Goal: Information Seeking & Learning: Find specific fact

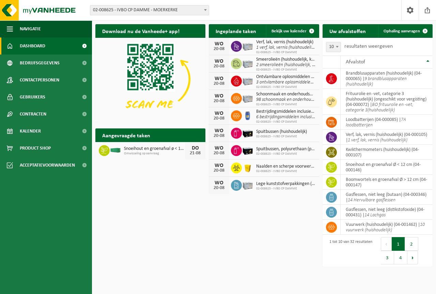
click at [270, 168] on span "Naalden en scherpe voorwerpen (huishoudelijk)" at bounding box center [285, 166] width 59 height 5
click at [236, 169] on icon at bounding box center [236, 168] width 7 height 6
click at [307, 172] on span "02-008625 - IVBO CP DAMME" at bounding box center [285, 171] width 59 height 4
click at [307, 171] on span "02-008625 - IVBO CP DAMME" at bounding box center [285, 171] width 59 height 4
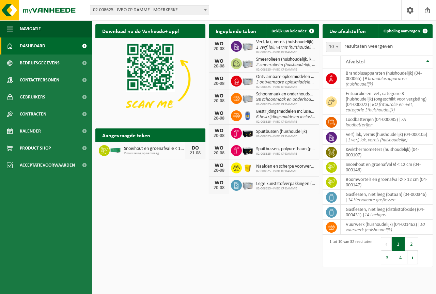
click at [267, 168] on span "Naalden en scherpe voorwerpen (huishoudelijk)" at bounding box center [285, 166] width 59 height 5
click at [237, 168] on icon at bounding box center [236, 168] width 7 height 7
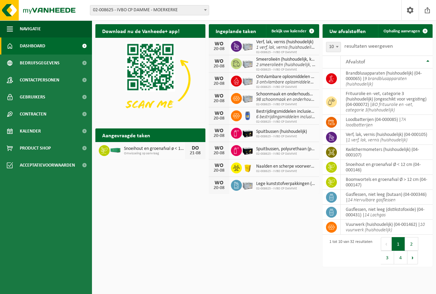
drag, startPoint x: 237, startPoint y: 168, endPoint x: 207, endPoint y: 221, distance: 61.2
click at [205, 222] on div "Download nu de Vanheede+ app! Verberg Ingeplande taken Bekijk uw kalender [DATE…" at bounding box center [264, 132] width 341 height 223
click at [273, 169] on span "Naalden en scherpe voorwerpen (huishoudelijk)" at bounding box center [285, 166] width 59 height 5
click at [275, 170] on span "02-008625 - IVBO CP DAMME" at bounding box center [285, 171] width 59 height 4
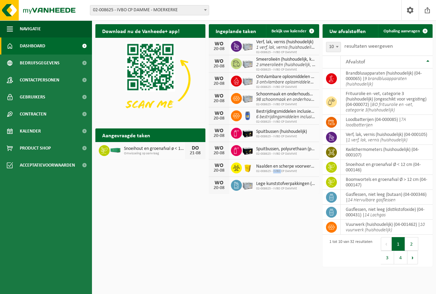
click at [275, 170] on span "02-008625 - IVBO CP DAMME" at bounding box center [285, 171] width 59 height 4
click at [288, 169] on span "02-008625 - IVBO CP DAMME" at bounding box center [285, 171] width 59 height 4
